Goal: Navigation & Orientation: Find specific page/section

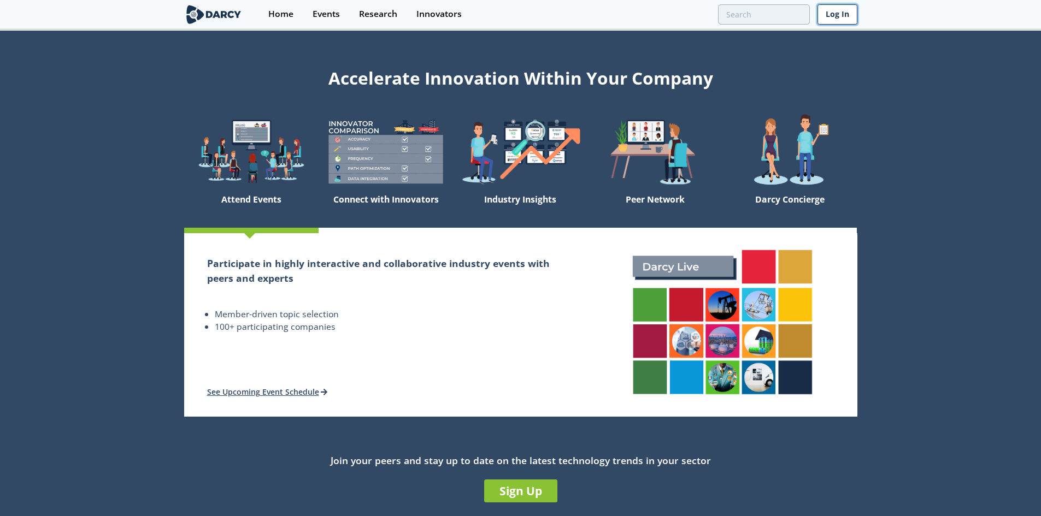
click at [841, 14] on link "Log In" at bounding box center [837, 14] width 40 height 20
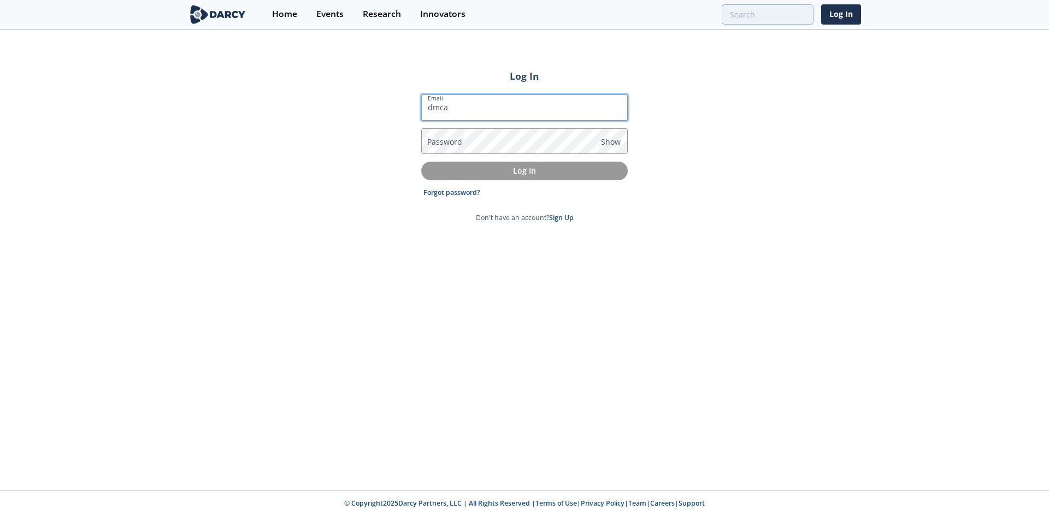
type input "[EMAIL_ADDRESS][DOMAIN_NAME]"
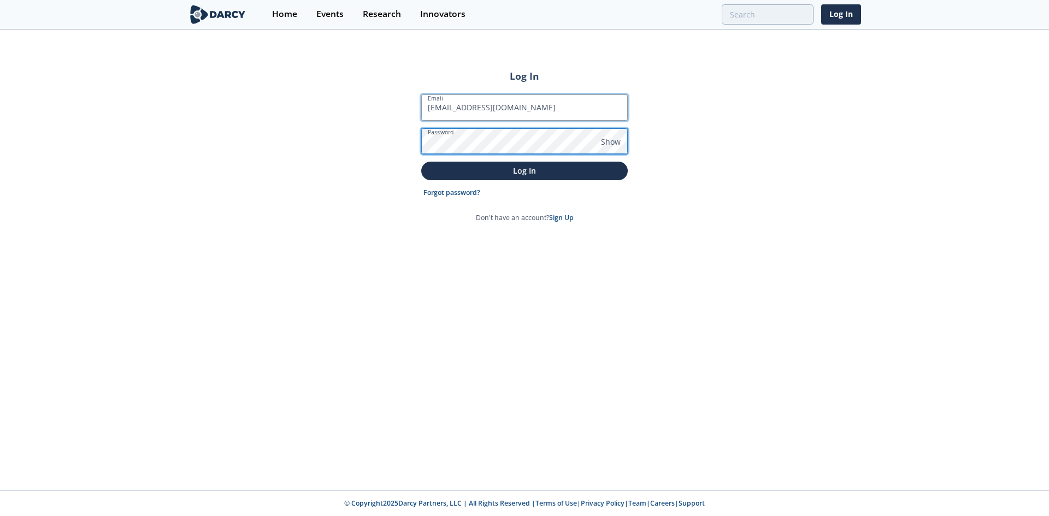
click at [421, 162] on button "Log In" at bounding box center [524, 171] width 206 height 18
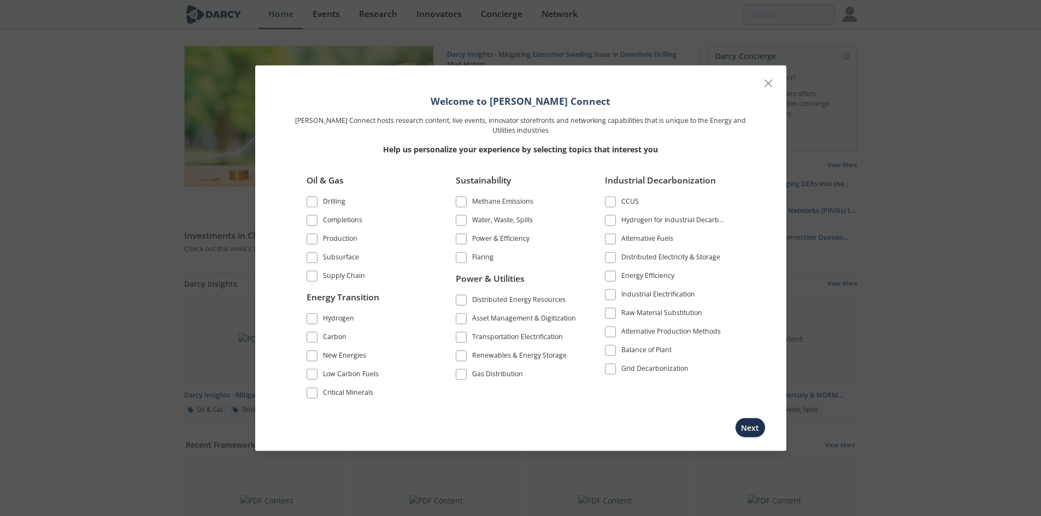
click at [309, 239] on span at bounding box center [312, 239] width 8 height 8
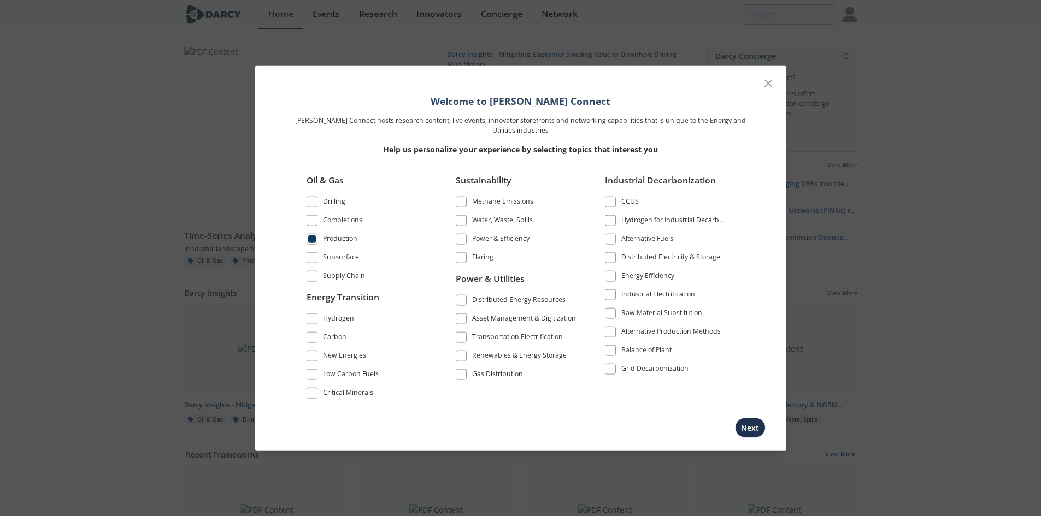
click at [310, 255] on span at bounding box center [312, 257] width 8 height 8
